Goal: Task Accomplishment & Management: Use online tool/utility

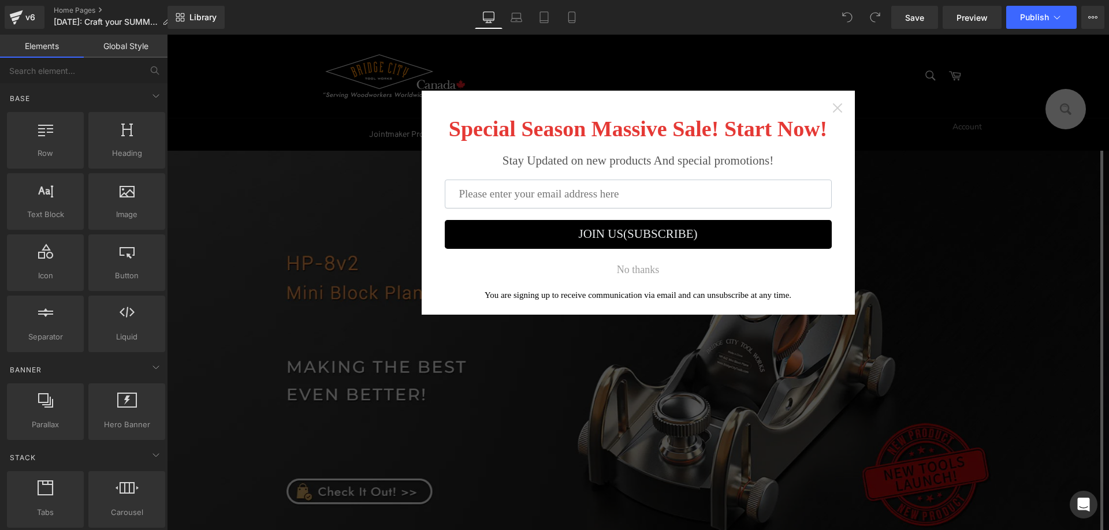
click at [832, 107] on icon "Close widget" at bounding box center [838, 108] width 12 height 12
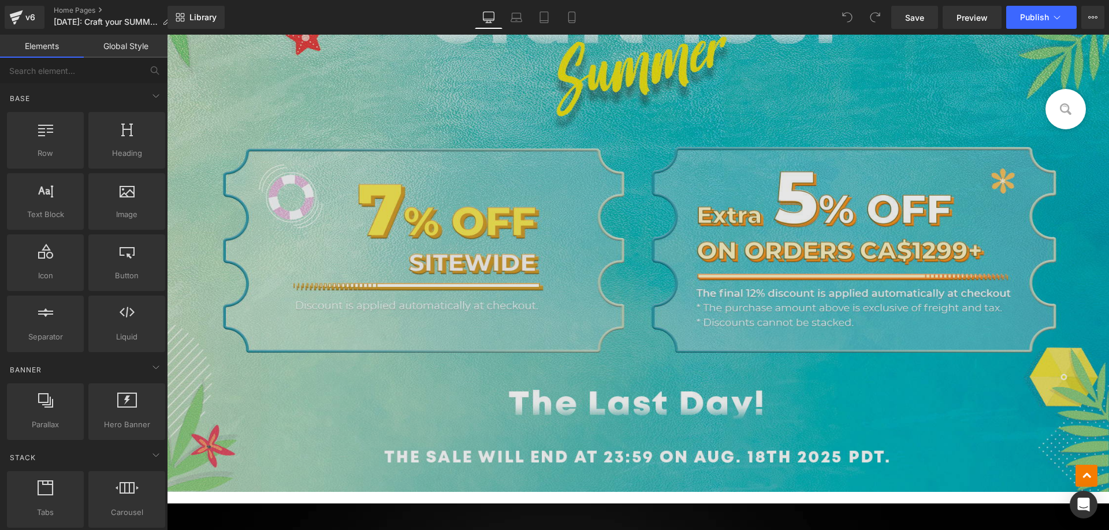
scroll to position [635, 0]
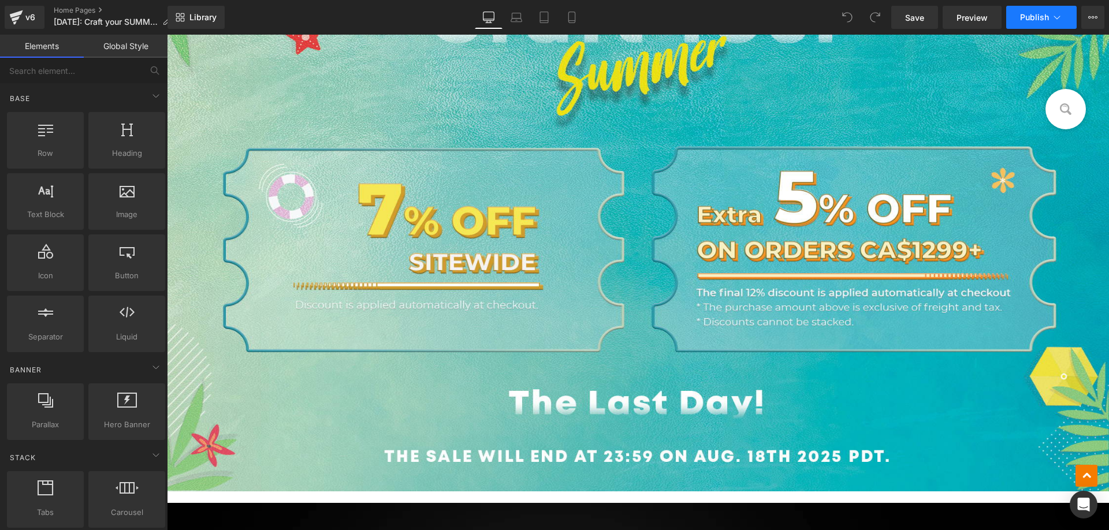
click at [1027, 18] on span "Publish" at bounding box center [1034, 17] width 29 height 9
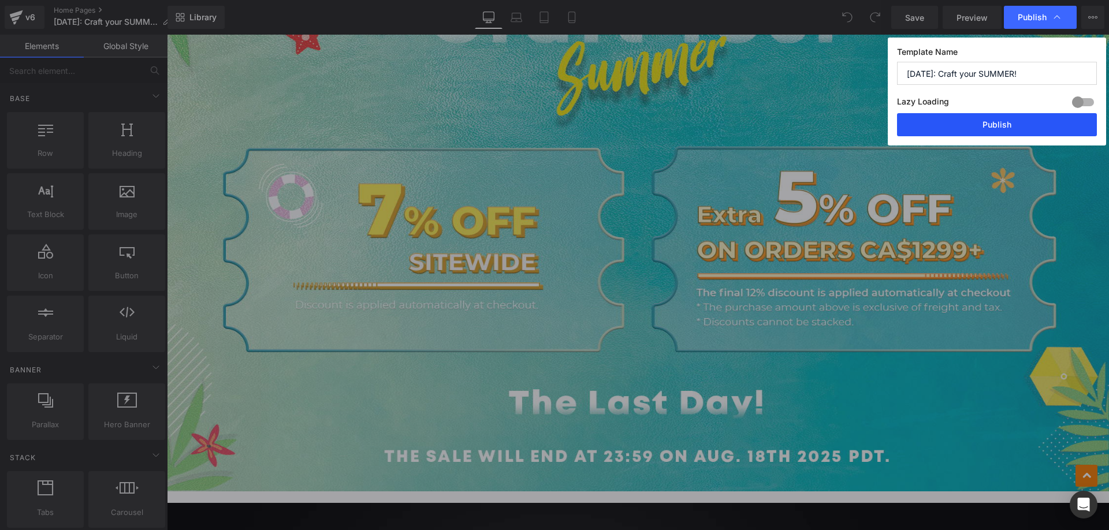
click at [967, 122] on button "Publish" at bounding box center [997, 124] width 200 height 23
